Goal: Task Accomplishment & Management: Use online tool/utility

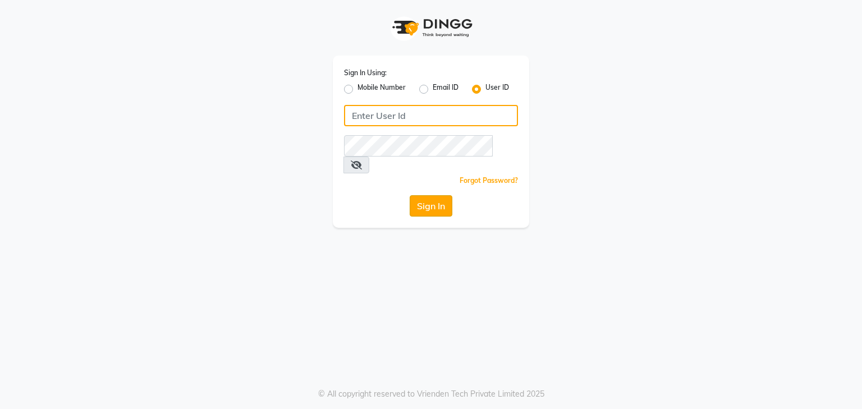
type input "e3694-01"
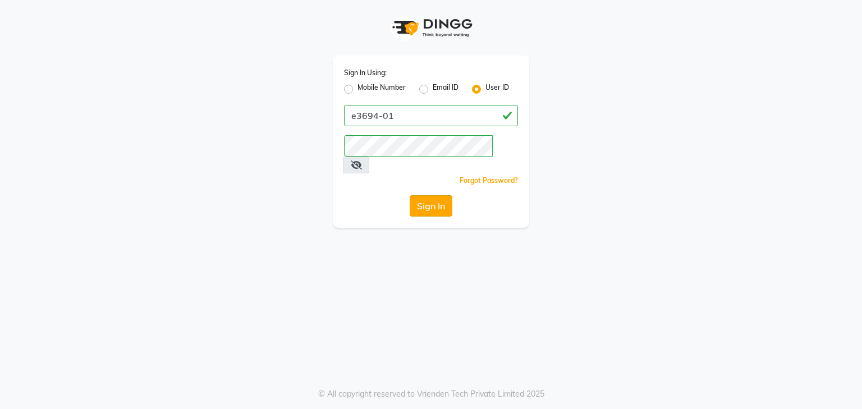
click at [426, 195] on button "Sign In" at bounding box center [431, 205] width 43 height 21
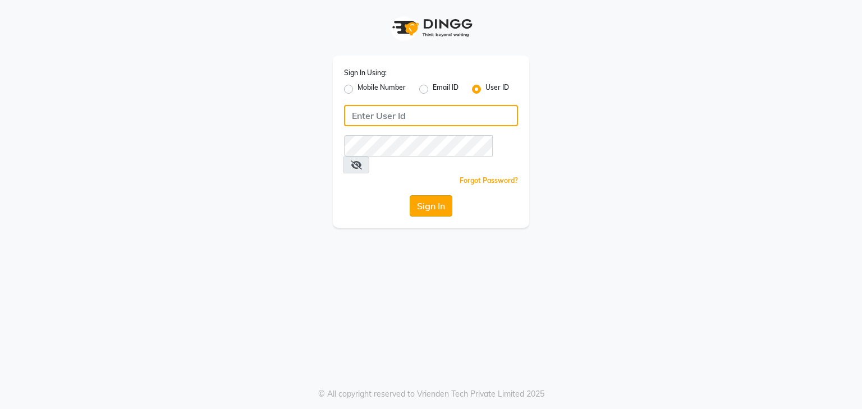
type input "e3694-01"
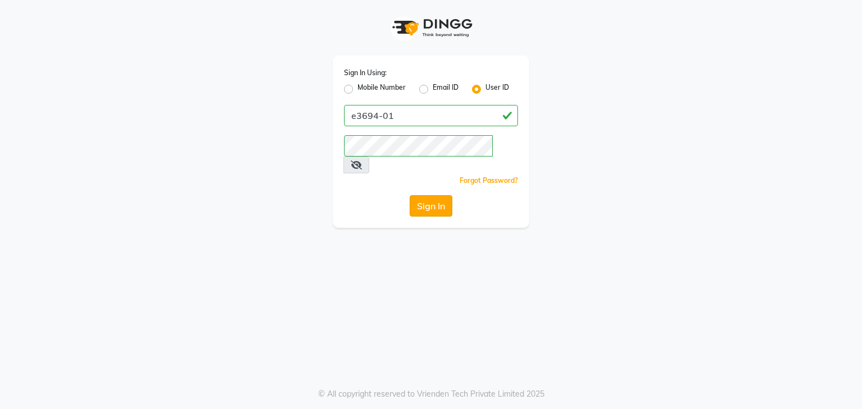
click at [425, 195] on button "Sign In" at bounding box center [431, 205] width 43 height 21
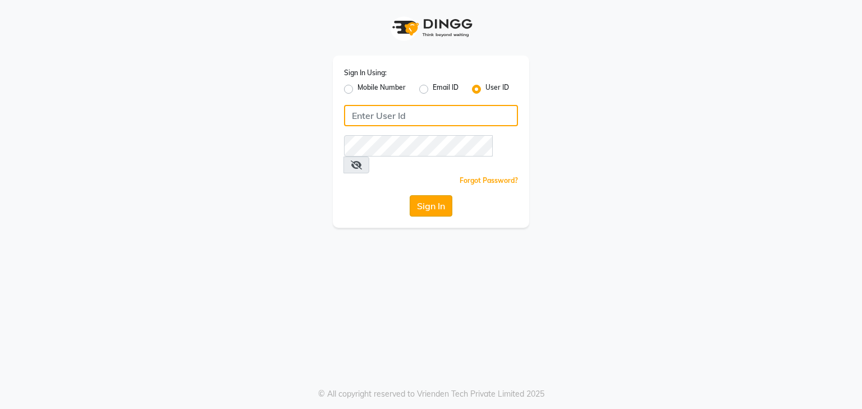
type input "e3694-01"
click at [427, 195] on button "Sign In" at bounding box center [431, 205] width 43 height 21
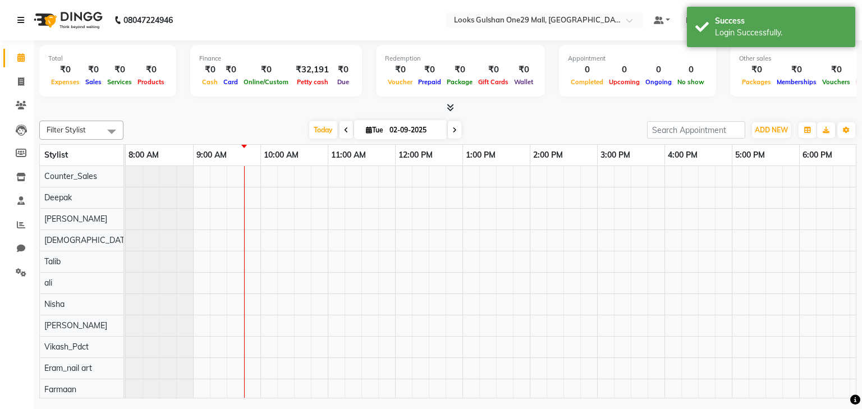
click at [26, 18] on link at bounding box center [22, 19] width 11 height 31
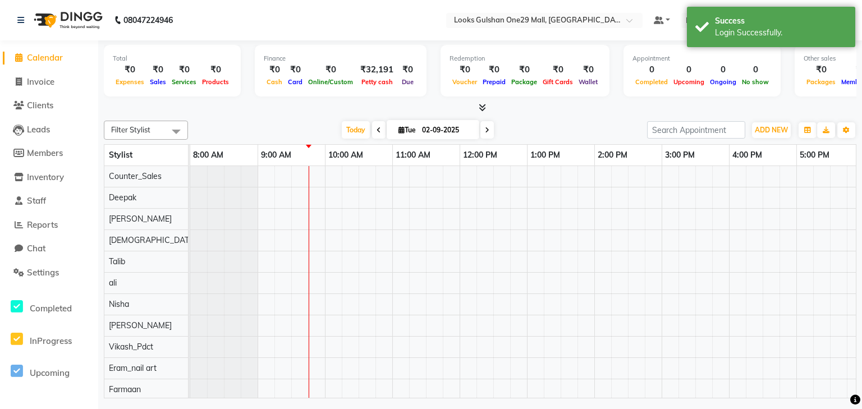
click at [233, 112] on div at bounding box center [480, 108] width 753 height 12
